Goal: Find specific page/section: Find specific page/section

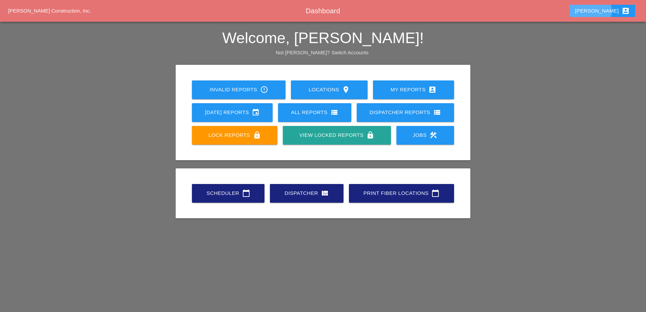
click at [622, 8] on icon "account_box" at bounding box center [626, 11] width 8 height 8
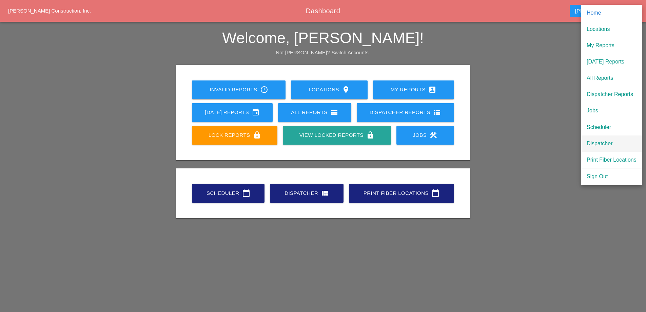
click at [608, 145] on div "Dispatcher" at bounding box center [612, 143] width 50 height 8
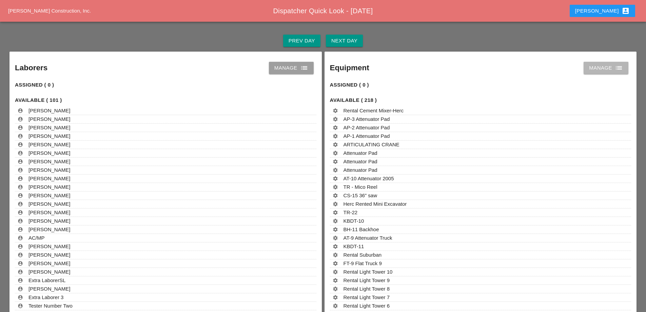
click at [620, 68] on icon "list" at bounding box center [619, 68] width 8 height 8
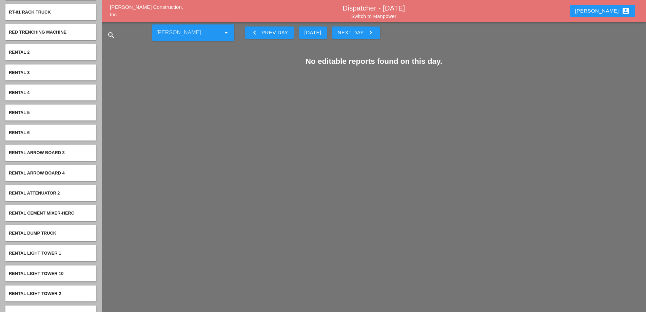
scroll to position [2747, 0]
